Goal: Task Accomplishment & Management: Use online tool/utility

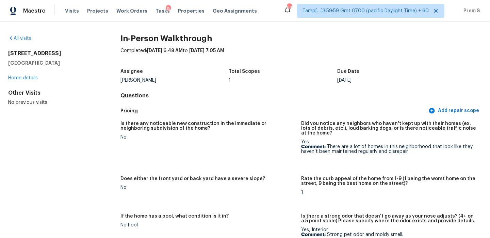
scroll to position [1619, 0]
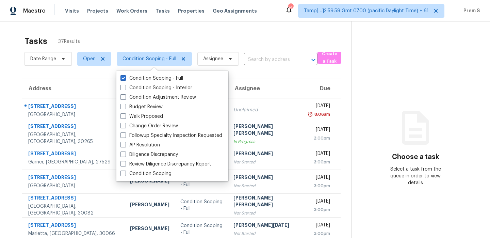
click at [259, 36] on div "Tasks 37 Results" at bounding box center [187, 41] width 327 height 18
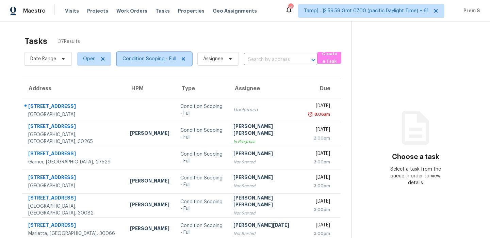
click at [170, 64] on span "Condition Scoping - Full" at bounding box center [154, 59] width 75 height 14
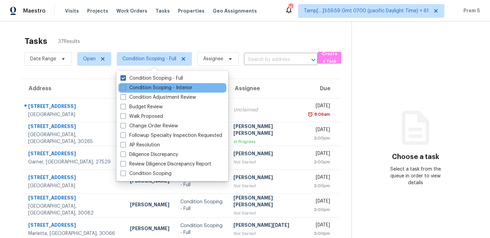
click at [168, 90] on label "Condition Scoping - Interior" at bounding box center [156, 87] width 72 height 7
click at [125, 89] on input "Condition Scoping - Interior" at bounding box center [122, 86] width 4 height 4
checkbox input "true"
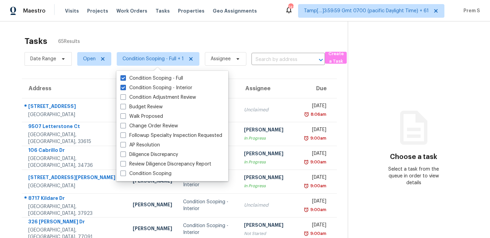
click at [180, 41] on div "Tasks 65 Results" at bounding box center [185, 41] width 323 height 18
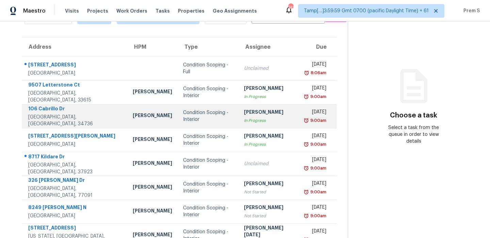
scroll to position [56, 0]
